Goal: Check status: Check status

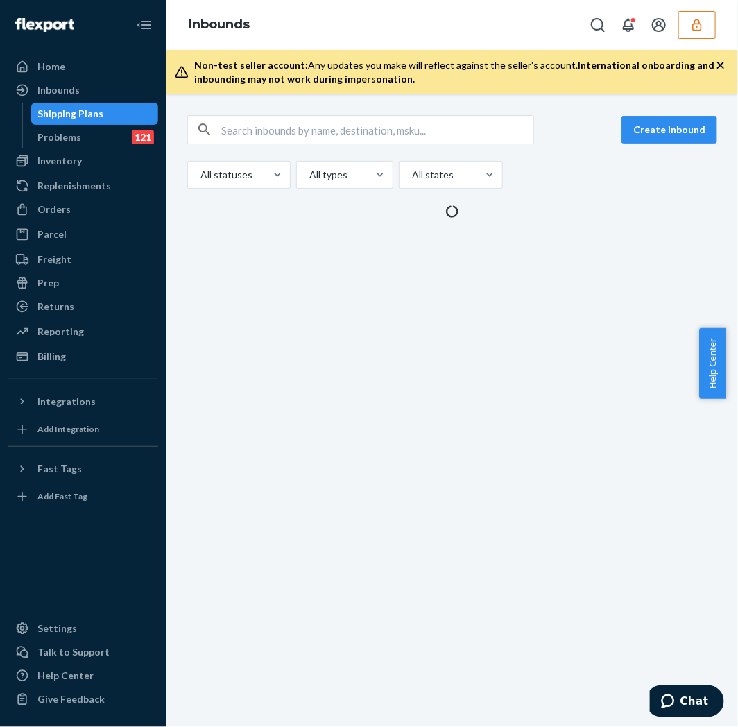
click at [31, 103] on link "Shipping Plans" at bounding box center [95, 114] width 128 height 22
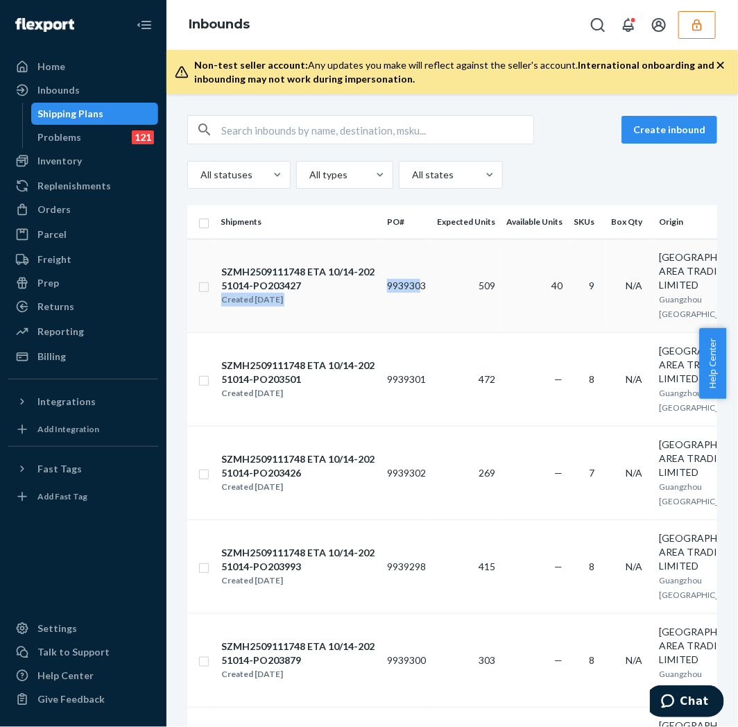
drag, startPoint x: 377, startPoint y: 289, endPoint x: 420, endPoint y: 292, distance: 43.1
click at [420, 292] on tr "SZMH2509111748 ETA 10/14-20251014-PO203427 Created [DATE] 9939303 509 40 9 N/A …" at bounding box center [575, 286] width 777 height 94
click at [428, 294] on td "9939303" at bounding box center [407, 286] width 50 height 94
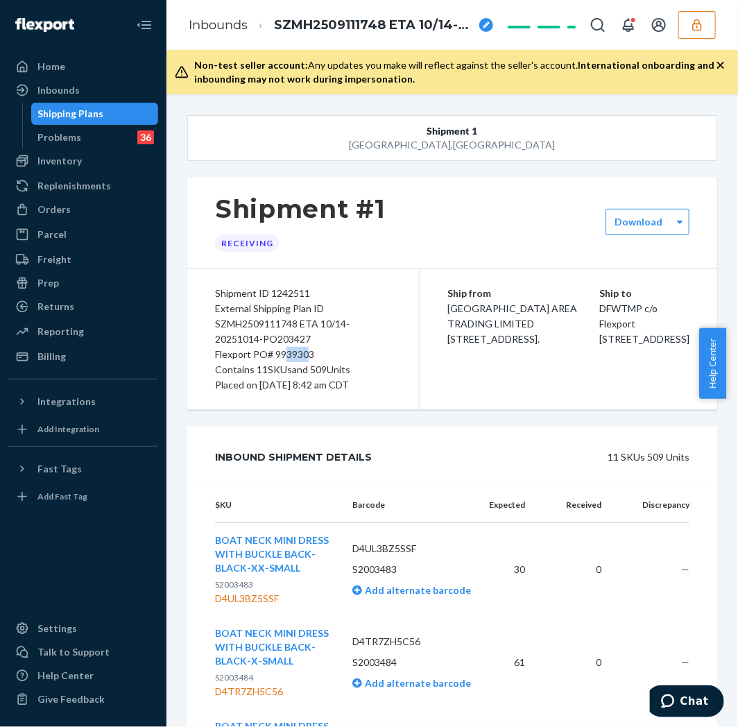
click at [298, 353] on div "Flexport PO# 9939303" at bounding box center [303, 354] width 176 height 15
click at [337, 352] on div "Flexport PO# 9939303" at bounding box center [303, 354] width 176 height 15
drag, startPoint x: 317, startPoint y: 350, endPoint x: 273, endPoint y: 351, distance: 43.7
click at [273, 351] on div "Flexport PO# 9939303" at bounding box center [303, 354] width 176 height 15
copy div "9939303"
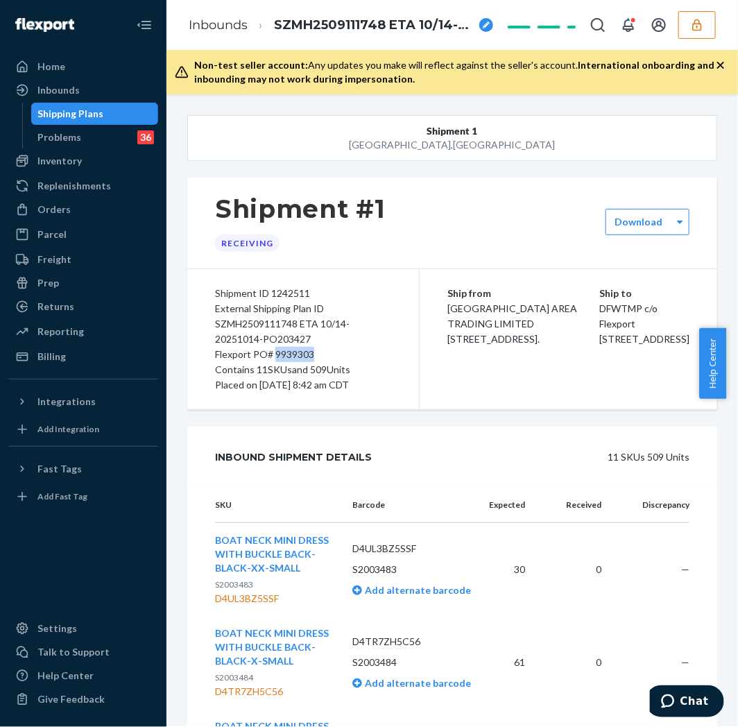
copy div "9939303"
click at [244, 352] on div "Flexport PO# 9939303" at bounding box center [303, 354] width 176 height 15
click at [65, 84] on div "Inbounds" at bounding box center [58, 90] width 42 height 14
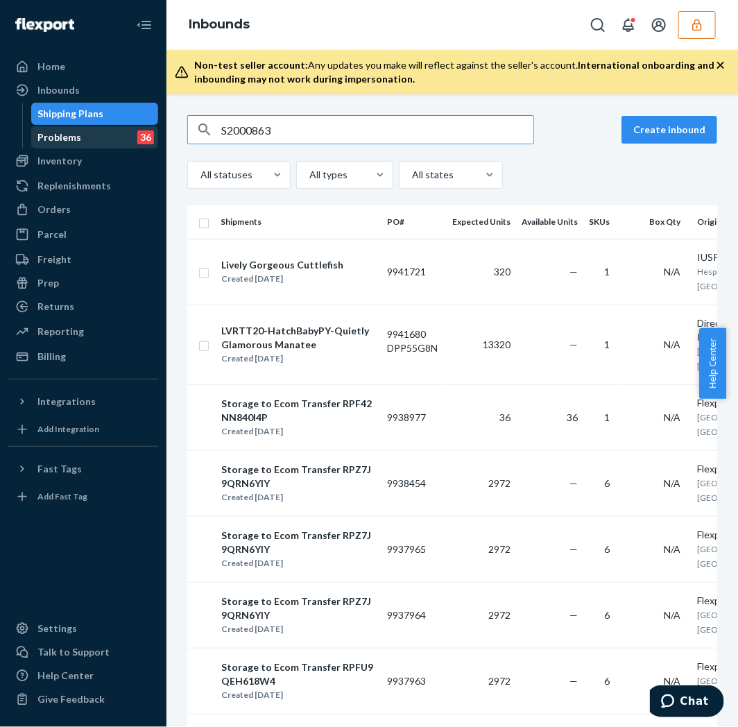
type input "S2000863"
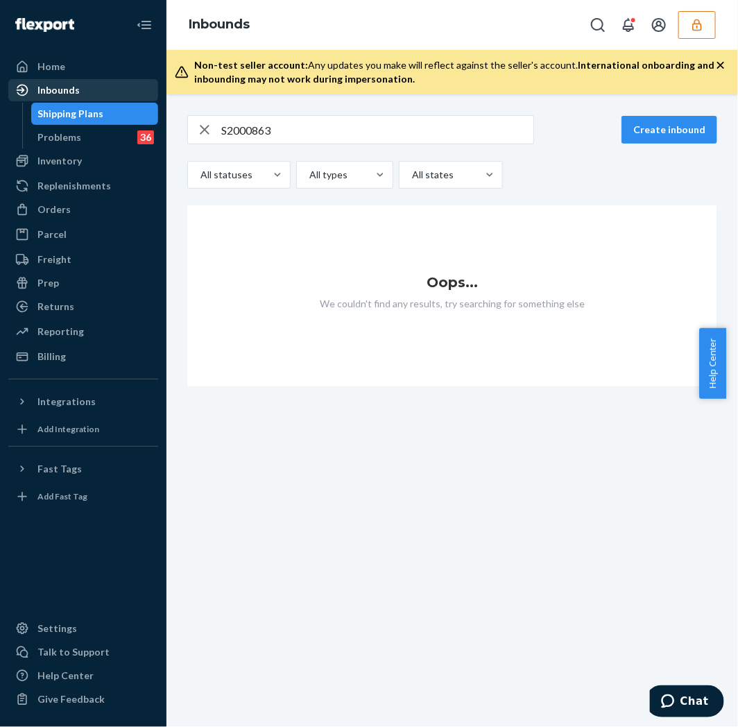
click at [38, 91] on div "Inbounds" at bounding box center [58, 90] width 42 height 14
click at [63, 108] on div "Shipping Plans" at bounding box center [71, 114] width 66 height 14
click at [203, 136] on icon "button" at bounding box center [204, 130] width 17 height 28
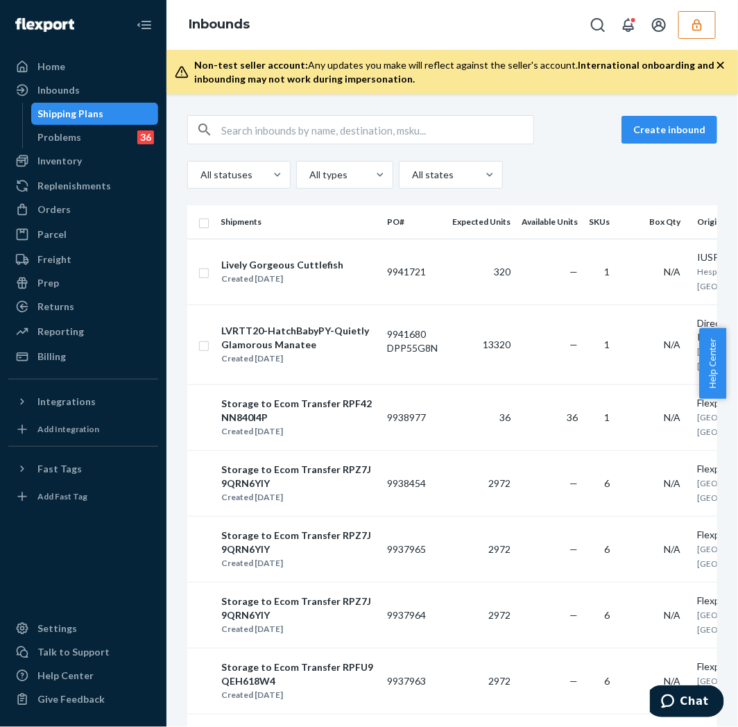
click at [205, 130] on button "button" at bounding box center [205, 130] width 0 height 0
drag, startPoint x: 426, startPoint y: 276, endPoint x: 384, endPoint y: 276, distance: 41.6
click at [384, 276] on td "9941721" at bounding box center [414, 272] width 65 height 66
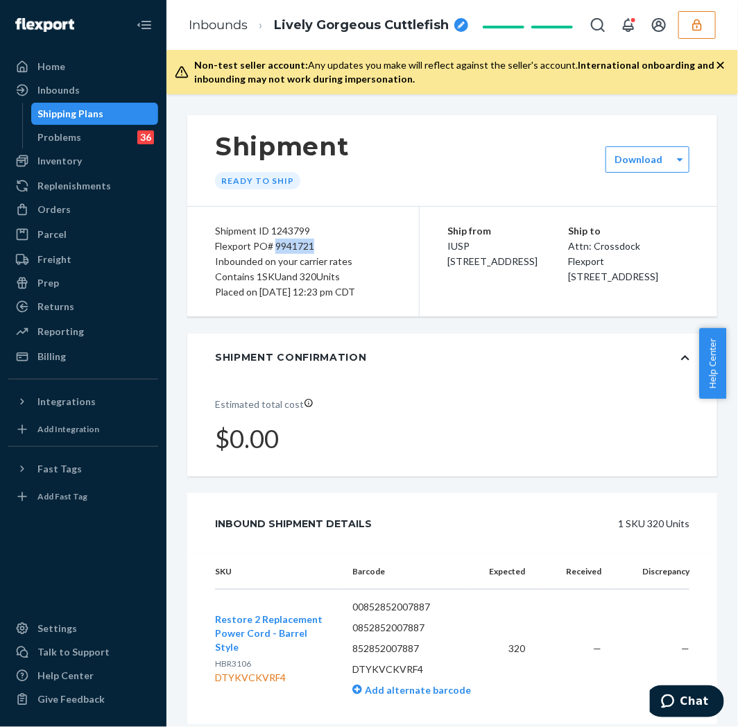
drag, startPoint x: 316, startPoint y: 242, endPoint x: 274, endPoint y: 246, distance: 42.6
click at [274, 246] on div "Flexport PO# 9941721" at bounding box center [303, 246] width 176 height 15
drag, startPoint x: 280, startPoint y: 244, endPoint x: 169, endPoint y: 264, distance: 112.7
drag, startPoint x: 169, startPoint y: 264, endPoint x: 292, endPoint y: 204, distance: 136.6
drag, startPoint x: 292, startPoint y: 204, endPoint x: 279, endPoint y: 245, distance: 43.0
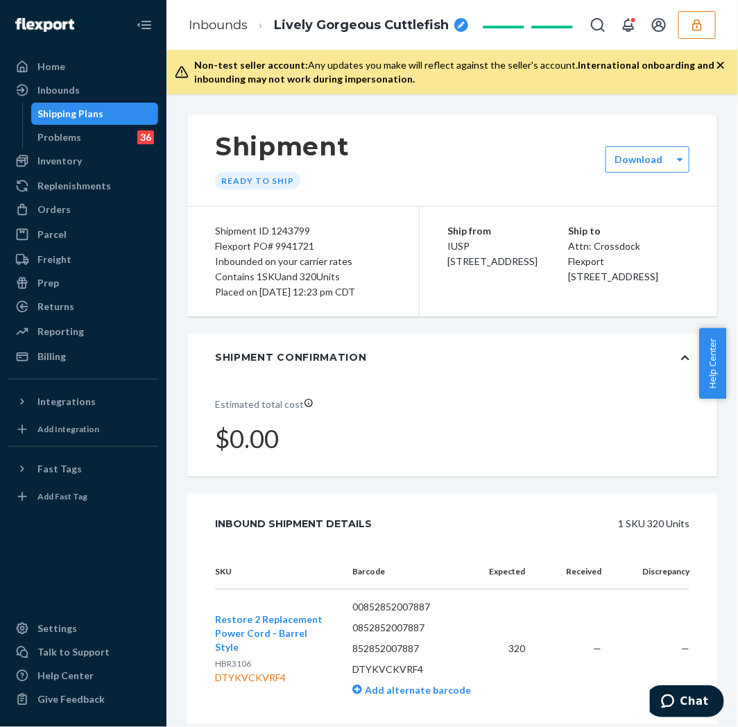
drag, startPoint x: 279, startPoint y: 245, endPoint x: 265, endPoint y: 241, distance: 14.5
click at [265, 241] on div "Flexport PO# 9941721" at bounding box center [303, 246] width 176 height 15
drag, startPoint x: 273, startPoint y: 246, endPoint x: 321, endPoint y: 244, distance: 48.0
click at [321, 244] on div "Flexport PO# 9941721" at bounding box center [303, 246] width 176 height 15
copy div "9941721"
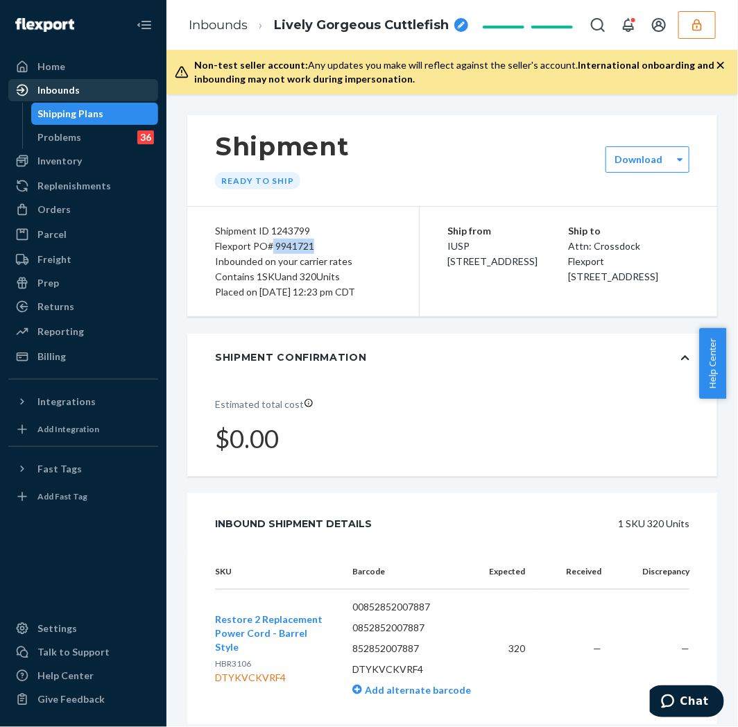
click at [78, 92] on div "Inbounds" at bounding box center [83, 90] width 147 height 19
click at [78, 89] on div "Inbounds" at bounding box center [83, 90] width 147 height 19
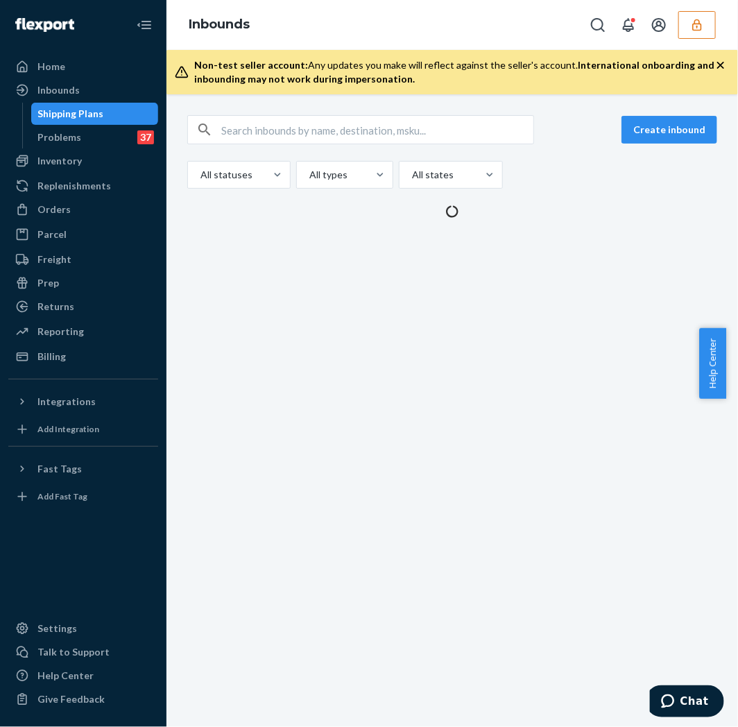
click at [688, 26] on button "button" at bounding box center [697, 25] width 37 height 28
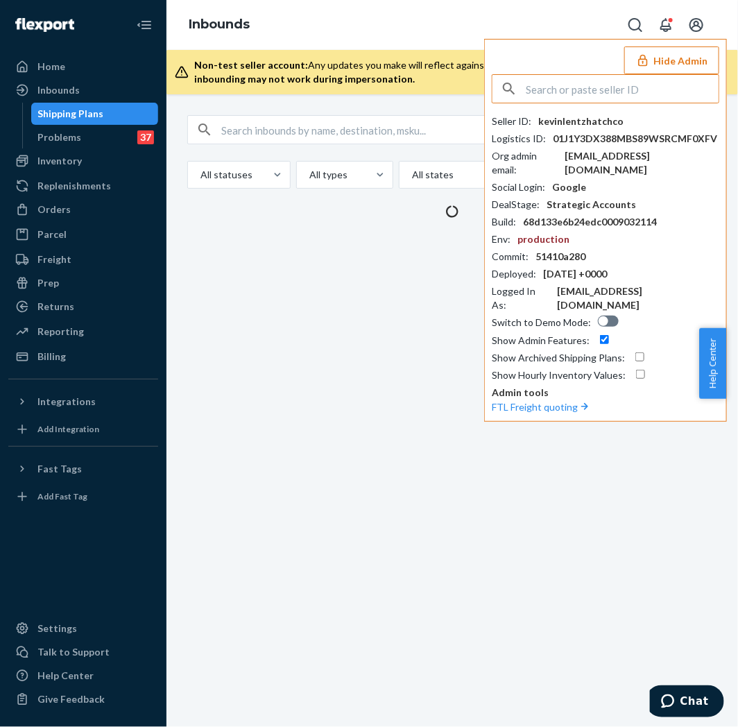
click at [638, 95] on input "text" at bounding box center [622, 89] width 193 height 28
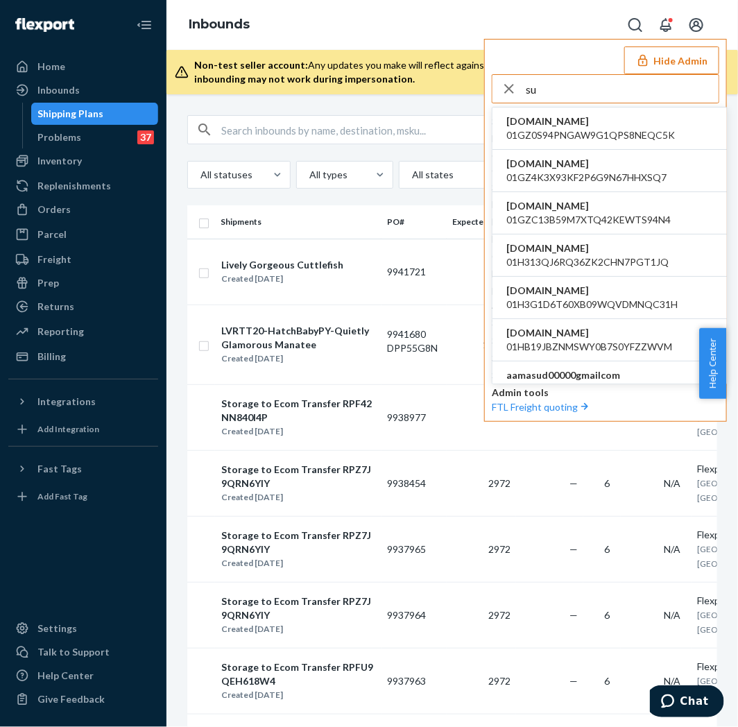
type input "s"
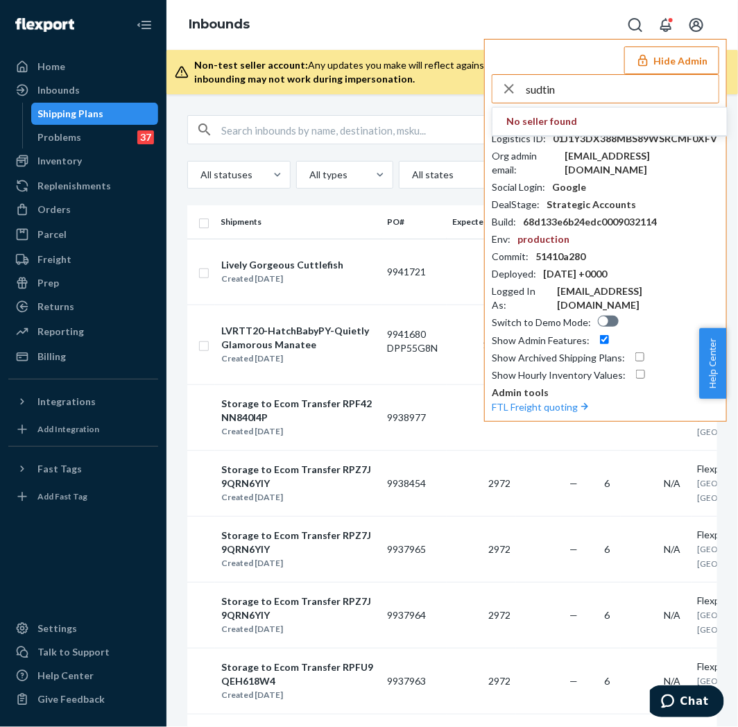
click at [527, 90] on input "sudtin" at bounding box center [622, 89] width 193 height 28
click at [530, 90] on input "sudtin" at bounding box center [622, 89] width 193 height 28
click at [531, 90] on input "sudtin" at bounding box center [622, 89] width 193 height 28
click at [545, 87] on input "audtin" at bounding box center [622, 89] width 193 height 28
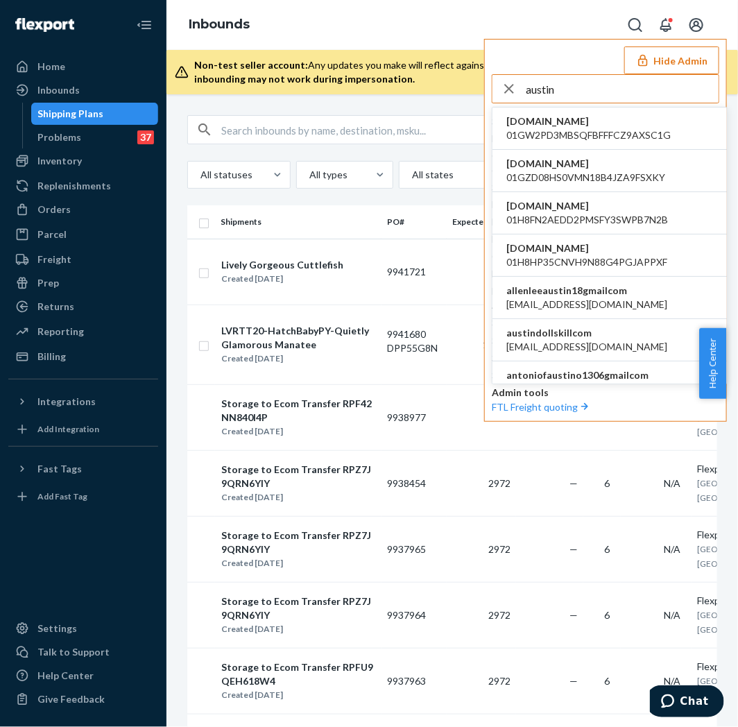
type input "austin"
click at [604, 357] on li "austindollskillcom alyssa@dollskill.com" at bounding box center [610, 340] width 235 height 42
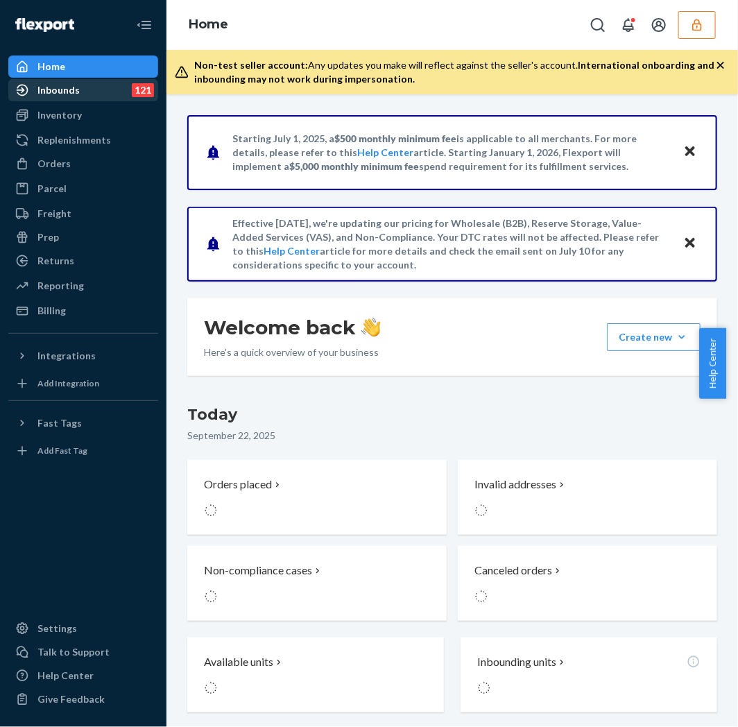
click at [108, 93] on div "Inbounds 121" at bounding box center [83, 90] width 147 height 19
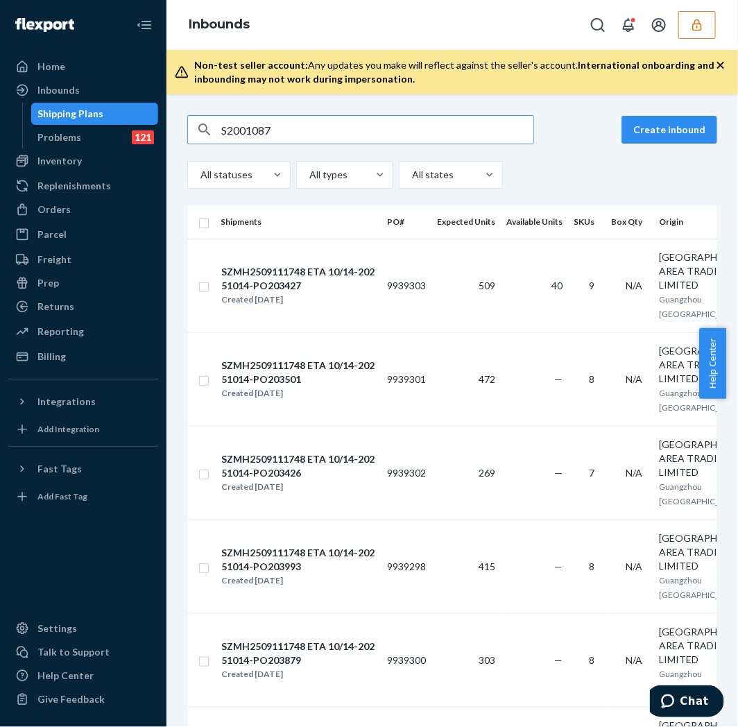
type input "S2001087"
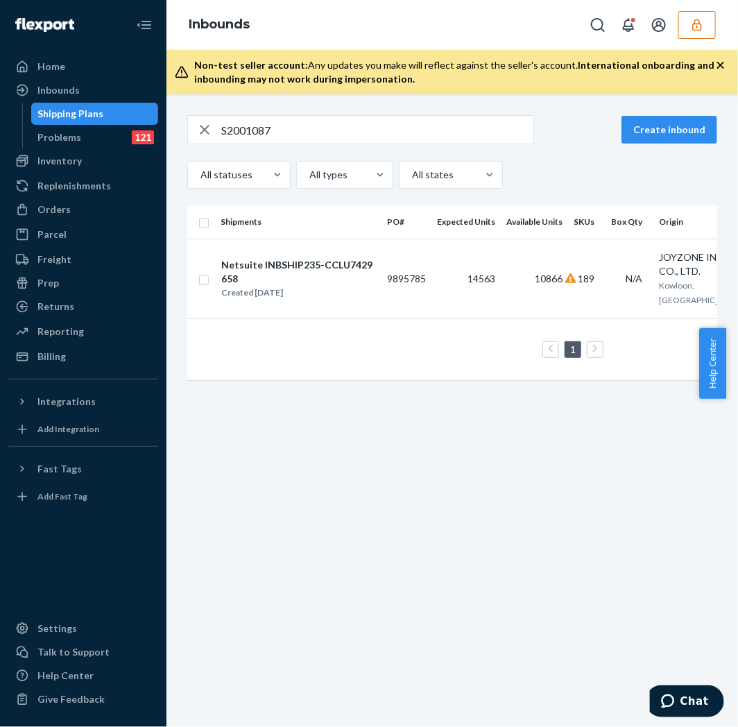
drag, startPoint x: 394, startPoint y: 407, endPoint x: 676, endPoint y: 414, distance: 281.8
click at [677, 414] on div "S2001087 Create inbound All statuses All types All states Shipments PO# Expecte…" at bounding box center [453, 410] width 572 height 633
click at [495, 451] on div "S2001087 Create inbound All statuses All types All states Shipments PO# Expecte…" at bounding box center [453, 410] width 572 height 633
drag, startPoint x: 443, startPoint y: 384, endPoint x: 560, endPoint y: 396, distance: 117.9
click at [560, 394] on div "Shipments PO# Expected Units Available Units SKUs Box Qty Origin Destination St…" at bounding box center [452, 299] width 530 height 189
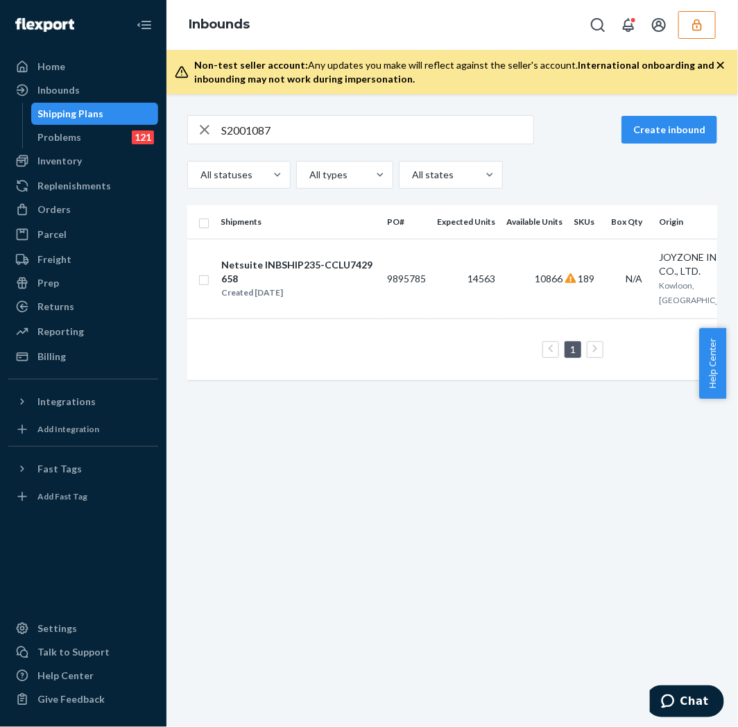
click at [484, 447] on div "S2001087 Create inbound All statuses All types All states Shipments PO# Expecte…" at bounding box center [453, 410] width 572 height 633
drag, startPoint x: 481, startPoint y: 390, endPoint x: 636, endPoint y: 387, distance: 155.5
click at [636, 387] on div "Shipments PO# Expected Units Available Units SKUs Box Qty Origin Destination St…" at bounding box center [452, 299] width 530 height 189
click at [502, 520] on div "S2001087 Create inbound All statuses All types All states Shipments PO# Expecte…" at bounding box center [453, 410] width 572 height 633
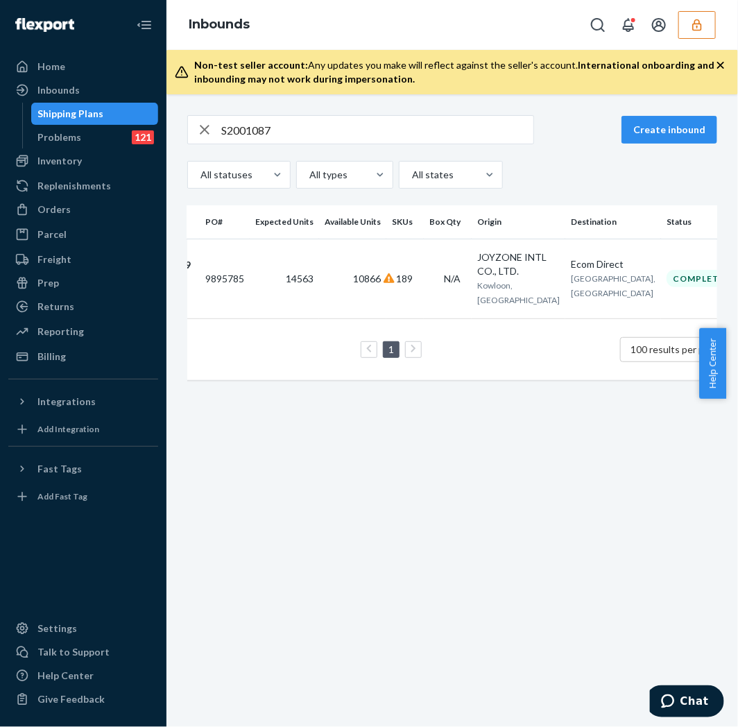
scroll to position [0, 185]
click at [248, 280] on td "14563" at bounding box center [281, 279] width 69 height 80
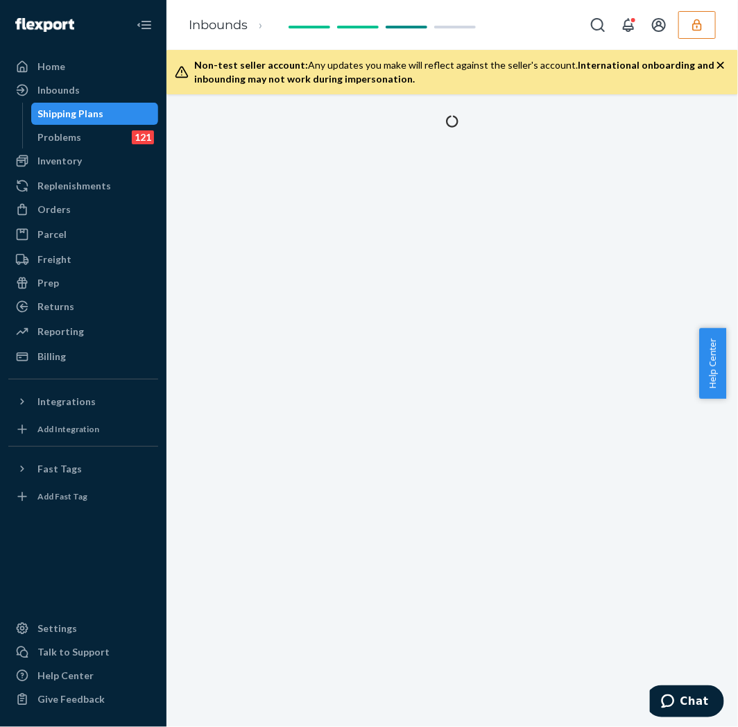
drag, startPoint x: 248, startPoint y: 280, endPoint x: 323, endPoint y: 178, distance: 126.0
click at [323, 178] on div at bounding box center [453, 410] width 572 height 633
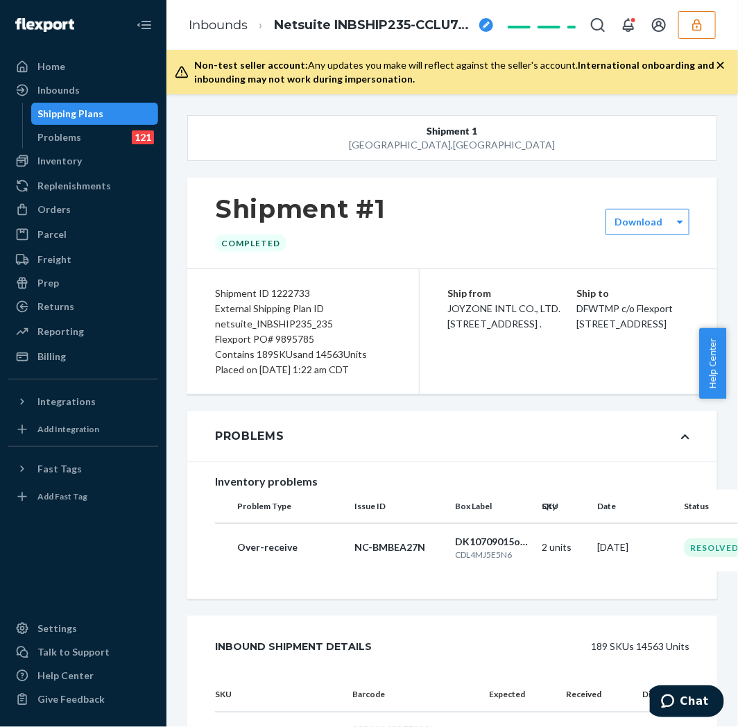
click at [304, 341] on div "Flexport PO# 9895785" at bounding box center [303, 339] width 176 height 15
copy div "9895785"
